Goal: Find specific page/section: Find specific page/section

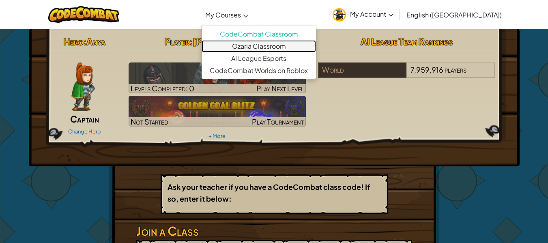
click at [284, 45] on link "Ozaria Classroom" at bounding box center [259, 46] width 114 height 12
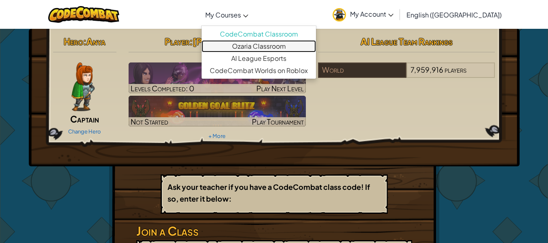
click at [267, 44] on link "Ozaria Classroom" at bounding box center [259, 46] width 114 height 12
